Goal: Navigation & Orientation: Find specific page/section

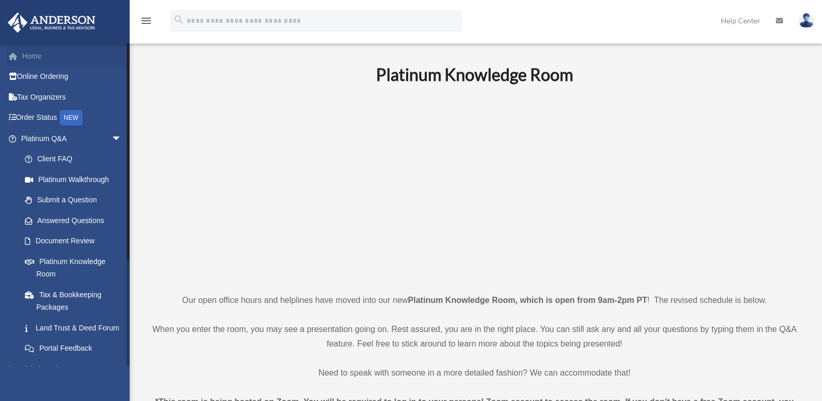
click at [35, 54] on link "Home" at bounding box center [72, 56] width 130 height 21
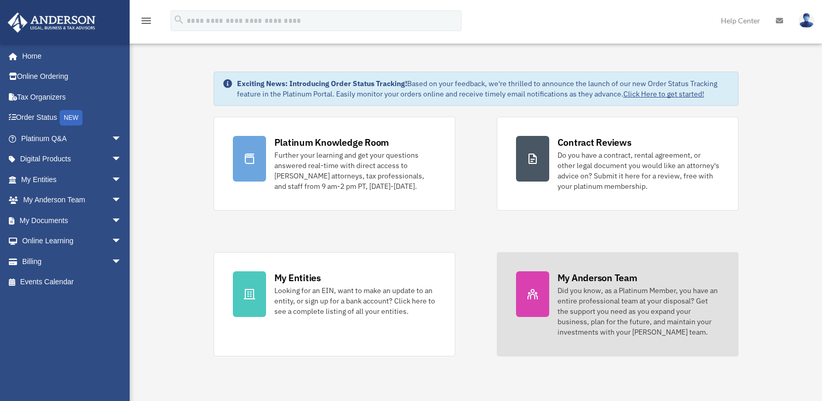
click at [591, 279] on div "My Anderson Team" at bounding box center [598, 277] width 80 height 13
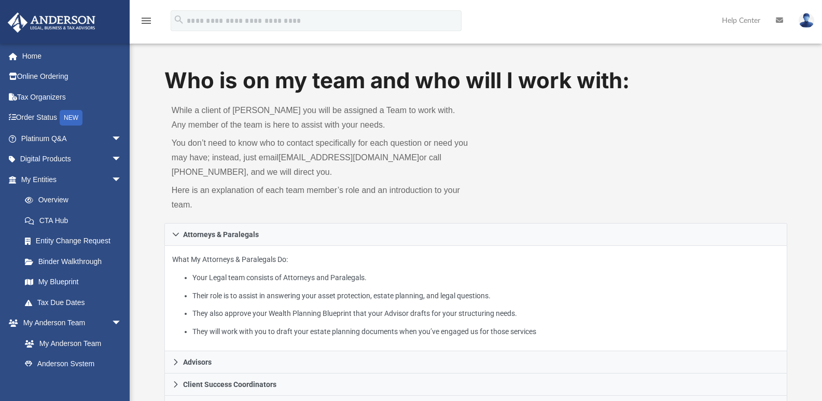
scroll to position [114, 0]
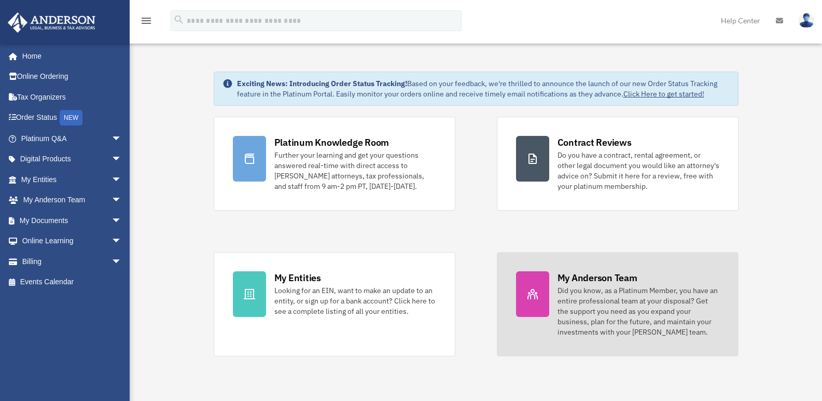
click at [601, 283] on div "My Anderson Team" at bounding box center [598, 277] width 80 height 13
